Goal: Transaction & Acquisition: Purchase product/service

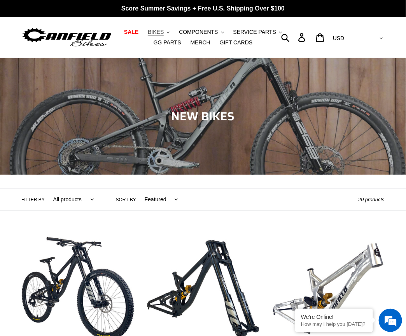
click at [164, 28] on button "BIKES .cls-1{fill:#231f20}" at bounding box center [159, 32] width 30 height 10
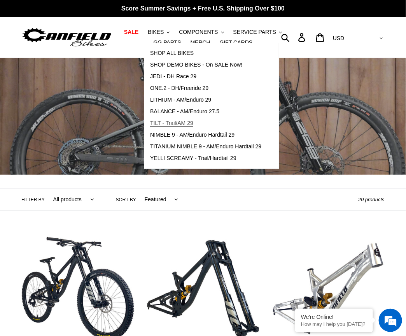
click at [165, 123] on span "TILT - Trail/AM 29" at bounding box center [171, 123] width 43 height 7
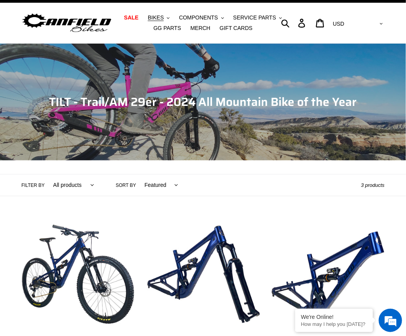
scroll to position [109, 0]
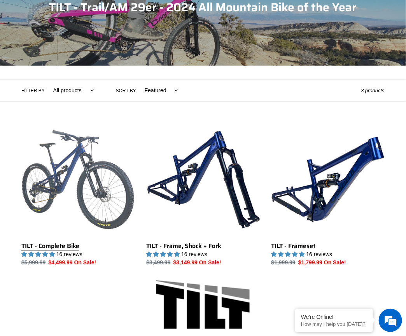
click at [63, 171] on link "TILT - Complete Bike" at bounding box center [77, 194] width 113 height 143
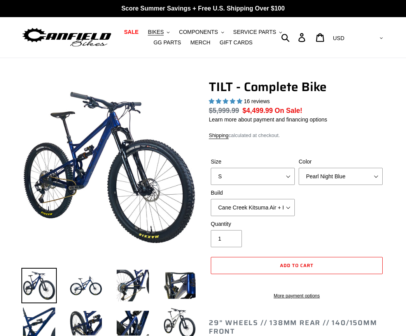
select select "highest-rating"
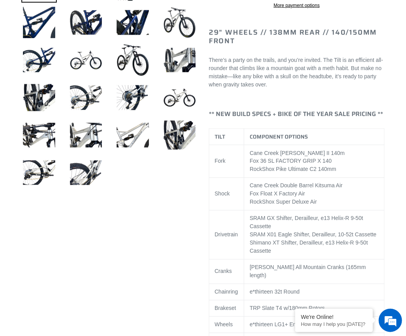
scroll to position [243, 0]
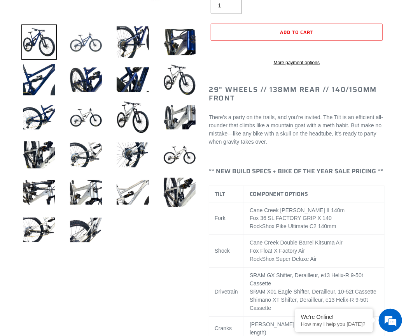
click at [91, 43] on img at bounding box center [85, 41] width 35 height 35
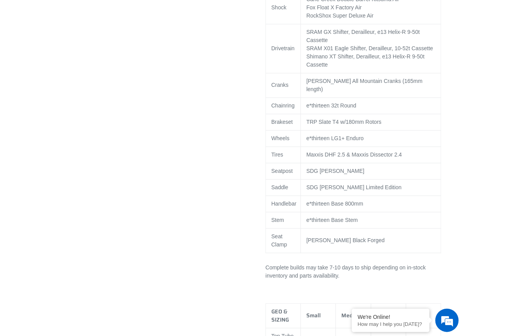
scroll to position [488, 0]
